Goal: Information Seeking & Learning: Learn about a topic

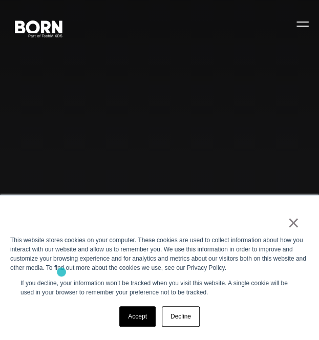
scroll to position [124, 0]
click at [136, 318] on link "Accept" at bounding box center [137, 316] width 36 height 20
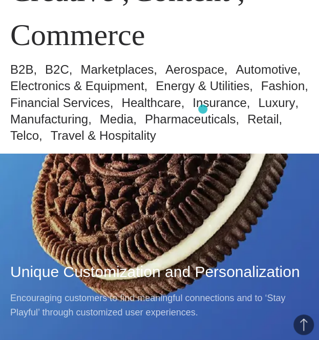
scroll to position [417, 0]
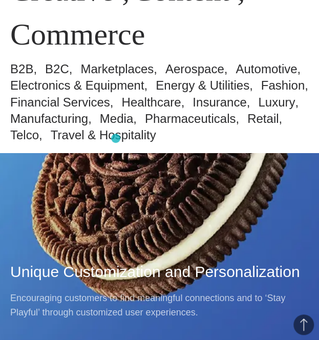
click at [119, 141] on ul "B2B B2C Marketplaces Aerospace Automotive Electronics & Equipment Energy & Util…" at bounding box center [159, 102] width 298 height 82
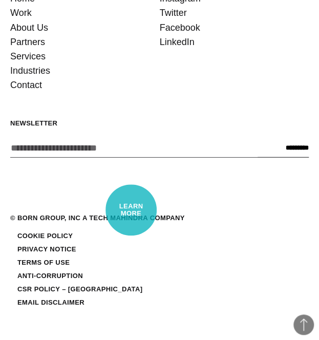
scroll to position [2463, 0]
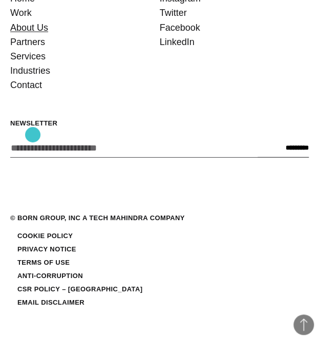
click at [33, 35] on link "About Us" at bounding box center [29, 27] width 38 height 14
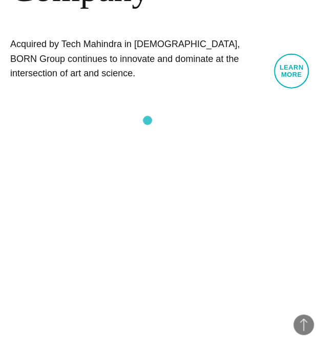
scroll to position [570, 0]
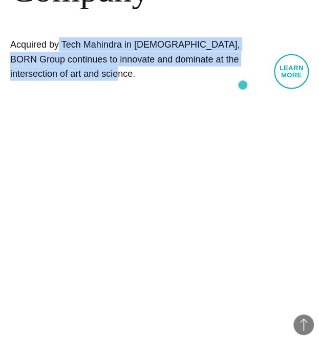
drag, startPoint x: 1, startPoint y: 47, endPoint x: 243, endPoint y: 85, distance: 244.6
copy h1 "Acquired by Tech Mahindra in [DEMOGRAPHIC_DATA], BORN Group continues to innova…"
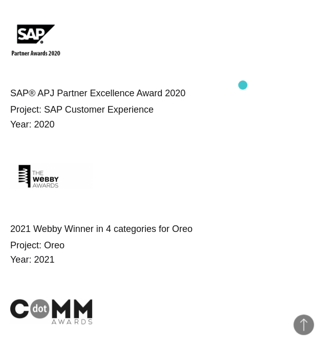
scroll to position [1801, 0]
